Goal: Find specific page/section: Find specific page/section

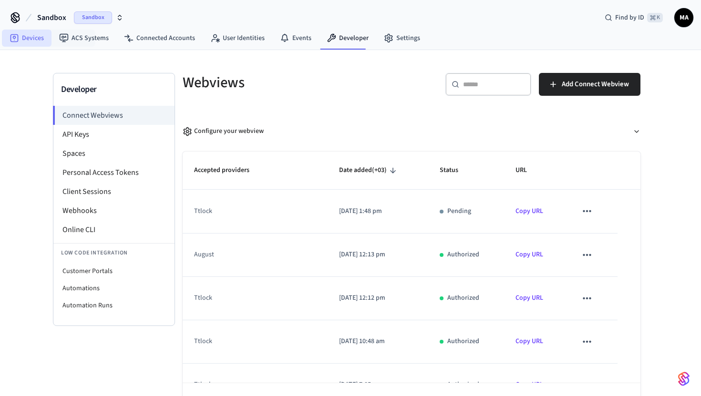
click at [25, 41] on link "Devices" at bounding box center [27, 38] width 50 height 17
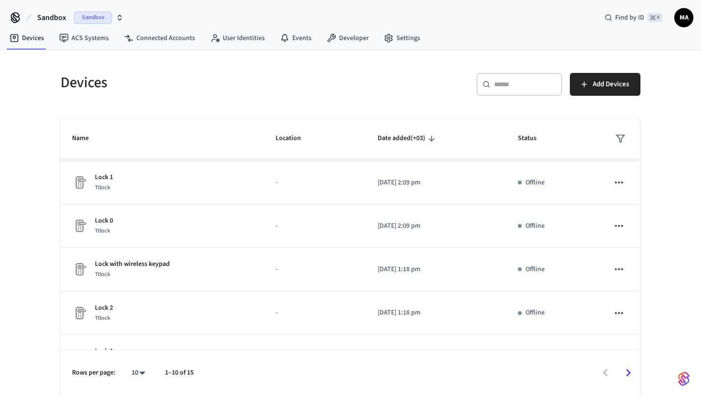
scroll to position [250, 0]
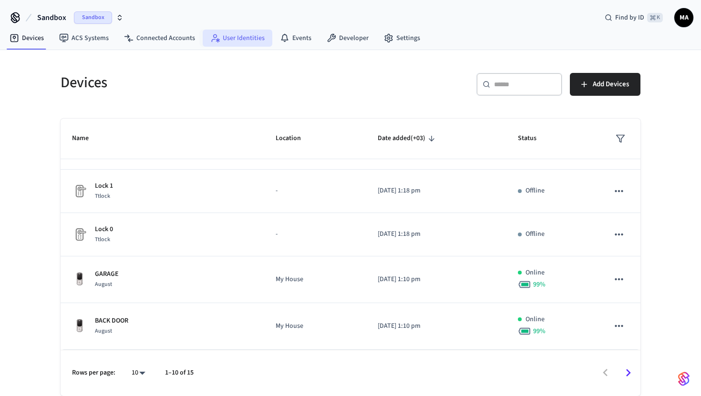
click at [225, 38] on link "User Identities" at bounding box center [238, 38] width 70 height 17
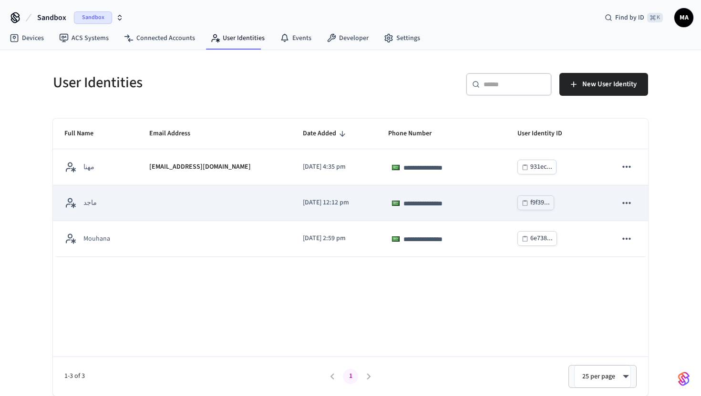
click at [195, 210] on td "sticky table" at bounding box center [214, 203] width 153 height 36
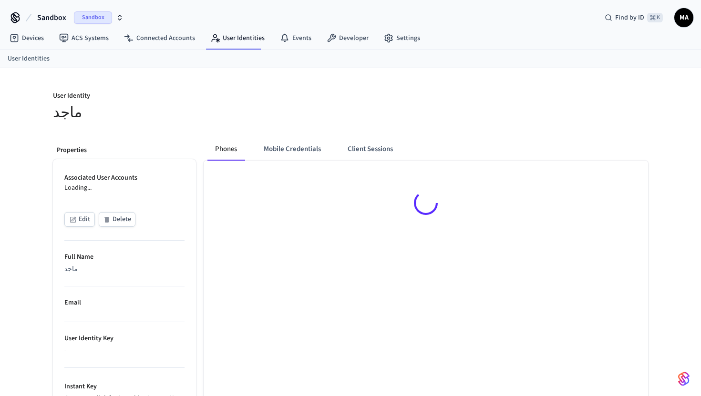
click at [584, 197] on div at bounding box center [426, 205] width 444 height 88
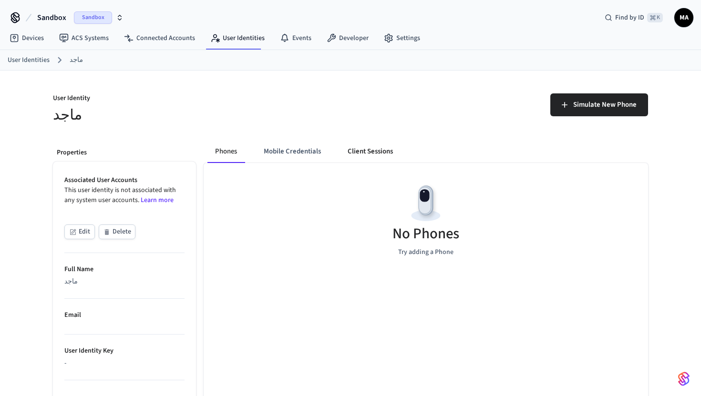
click at [353, 155] on button "Client Sessions" at bounding box center [370, 151] width 61 height 23
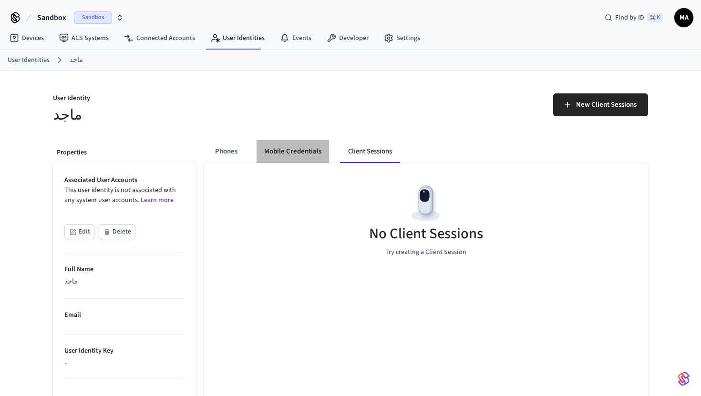
click at [300, 149] on button "Mobile Credentials" at bounding box center [292, 151] width 72 height 23
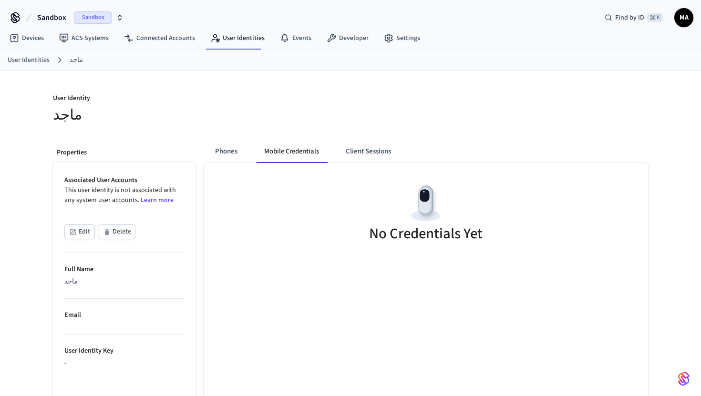
click at [210, 49] on div at bounding box center [233, 49] width 55 height 1
click at [218, 39] on link "User Identities" at bounding box center [238, 38] width 70 height 17
